Goal: Task Accomplishment & Management: Manage account settings

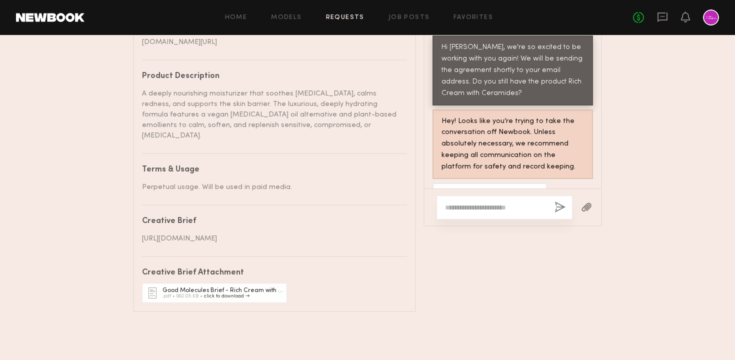
scroll to position [661, 0]
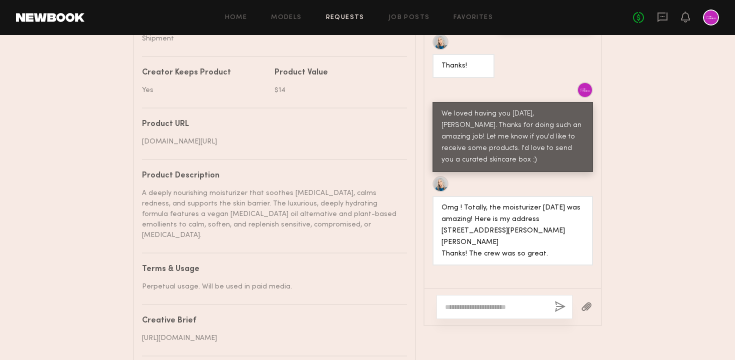
scroll to position [1160, 0]
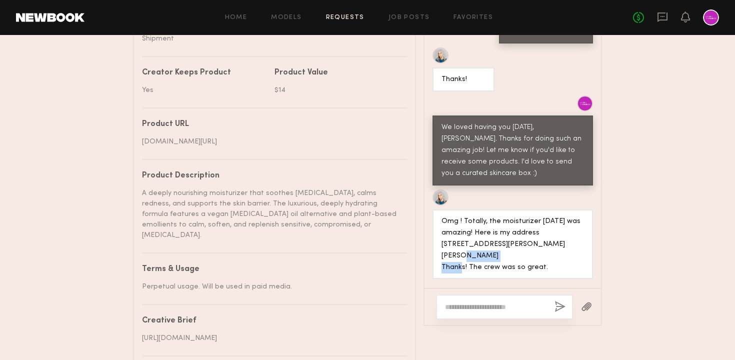
drag, startPoint x: 483, startPoint y: 218, endPoint x: 430, endPoint y: 219, distance: 52.5
click at [430, 219] on div "Omg ! Totally, the moisturizer [DATE] was amazing! Here is my address [STREET_A…" at bounding box center [513, 235] width 177 height 90
copy div "[PERSON_NAME]"
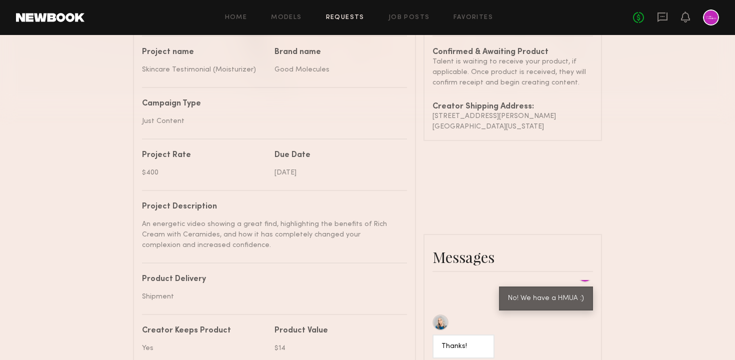
scroll to position [306, 0]
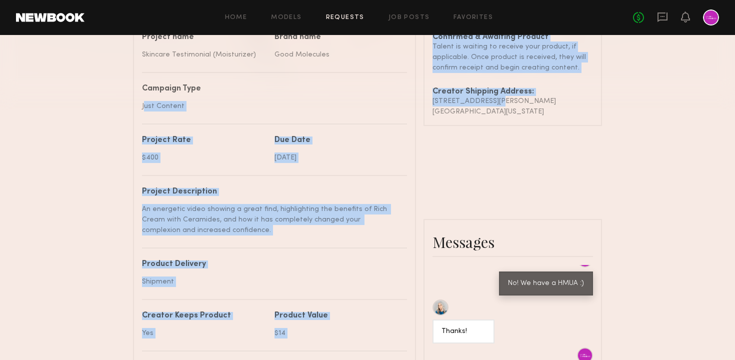
drag, startPoint x: 493, startPoint y: 99, endPoint x: 413, endPoint y: 99, distance: 80.0
click at [413, 99] on div "Details Project name Skincare Testimonial (Moisturizer) Brand name Good Molecul…" at bounding box center [367, 316] width 469 height 675
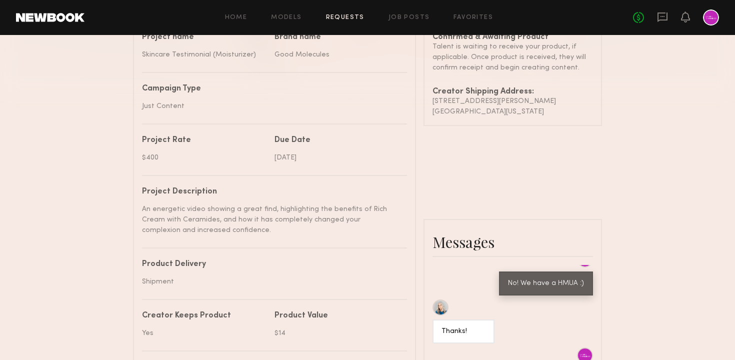
click at [415, 101] on common-border "Details Project name Skincare Testimonial (Moisturizer) Brand name Good Molecul…" at bounding box center [274, 316] width 283 height 675
drag, startPoint x: 495, startPoint y: 102, endPoint x: 432, endPoint y: 101, distance: 62.5
click at [433, 102] on div "[STREET_ADDRESS][PERSON_NAME]" at bounding box center [513, 101] width 161 height 11
copy div "[STREET_ADDRESS][PERSON_NAME]"
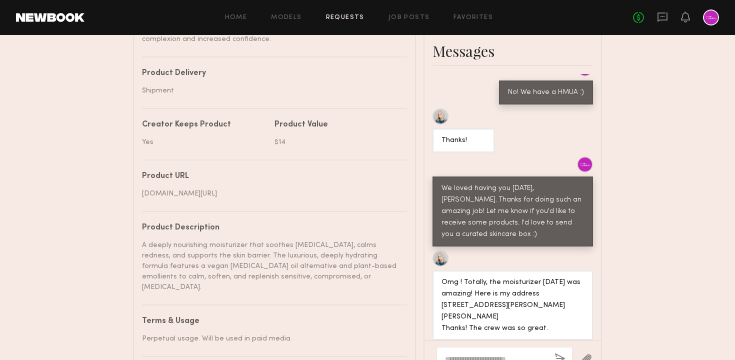
scroll to position [499, 0]
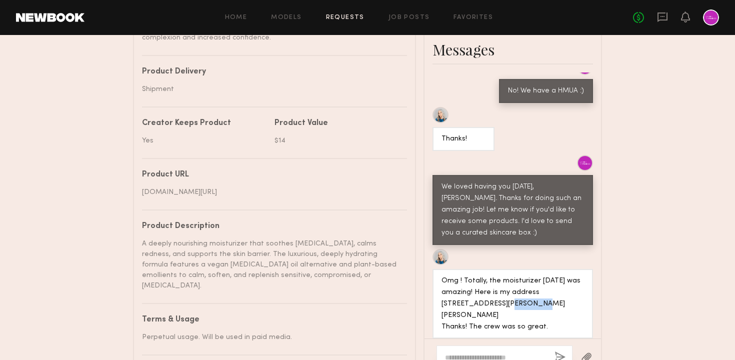
drag, startPoint x: 457, startPoint y: 266, endPoint x: 486, endPoint y: 266, distance: 29.0
click at [486, 276] on div "Omg ! Totally, the moisturizer [DATE] was amazing! Here is my address [STREET_A…" at bounding box center [513, 305] width 143 height 58
copy div "Glendora"
click at [507, 276] on div "Omg ! Totally, the moisturizer [DATE] was amazing! Here is my address [STREET_A…" at bounding box center [513, 305] width 143 height 58
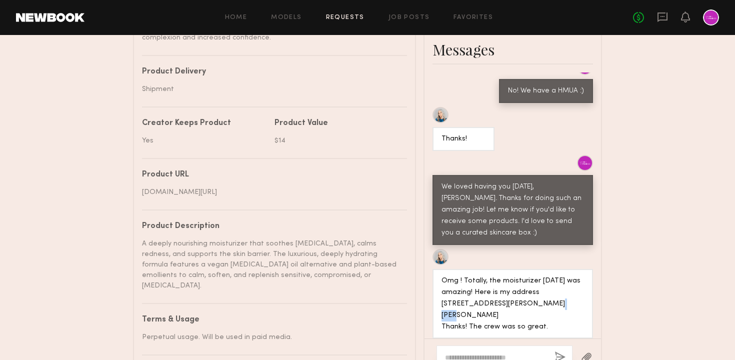
copy div "91741"
click at [647, 214] on div "Send request Model response Review content UGC Booking Request [PERSON_NAME] De…" at bounding box center [367, 3] width 735 height 918
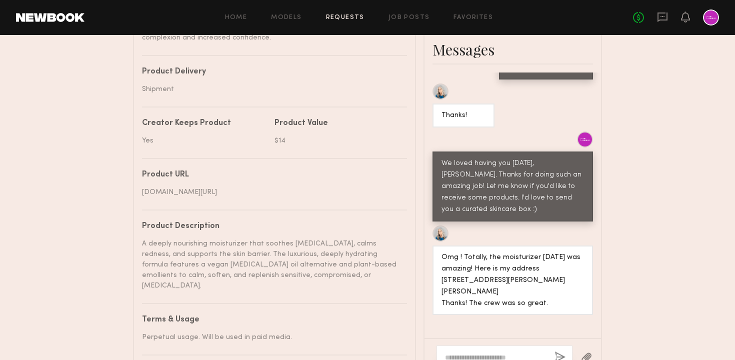
scroll to position [1173, 0]
